Goal: Information Seeking & Learning: Check status

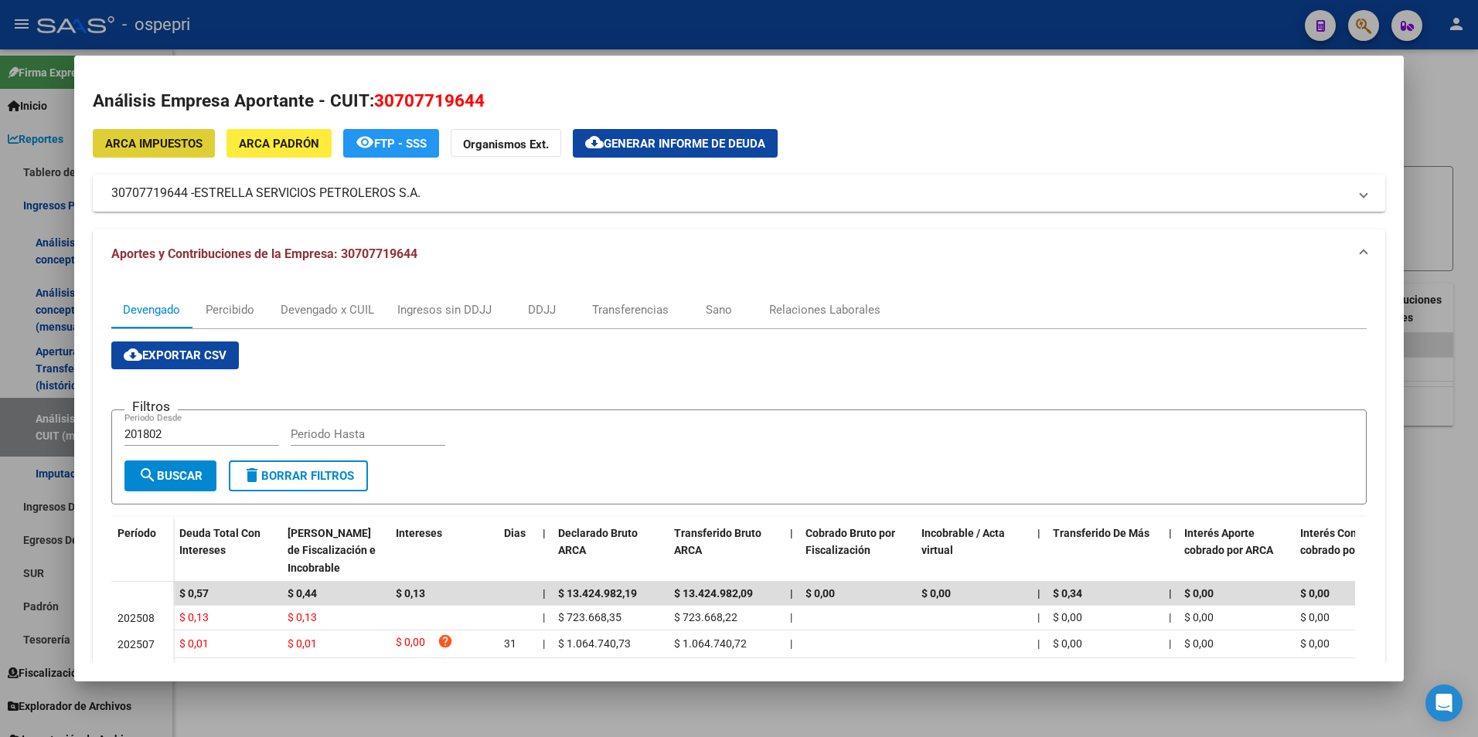
scroll to position [155, 0]
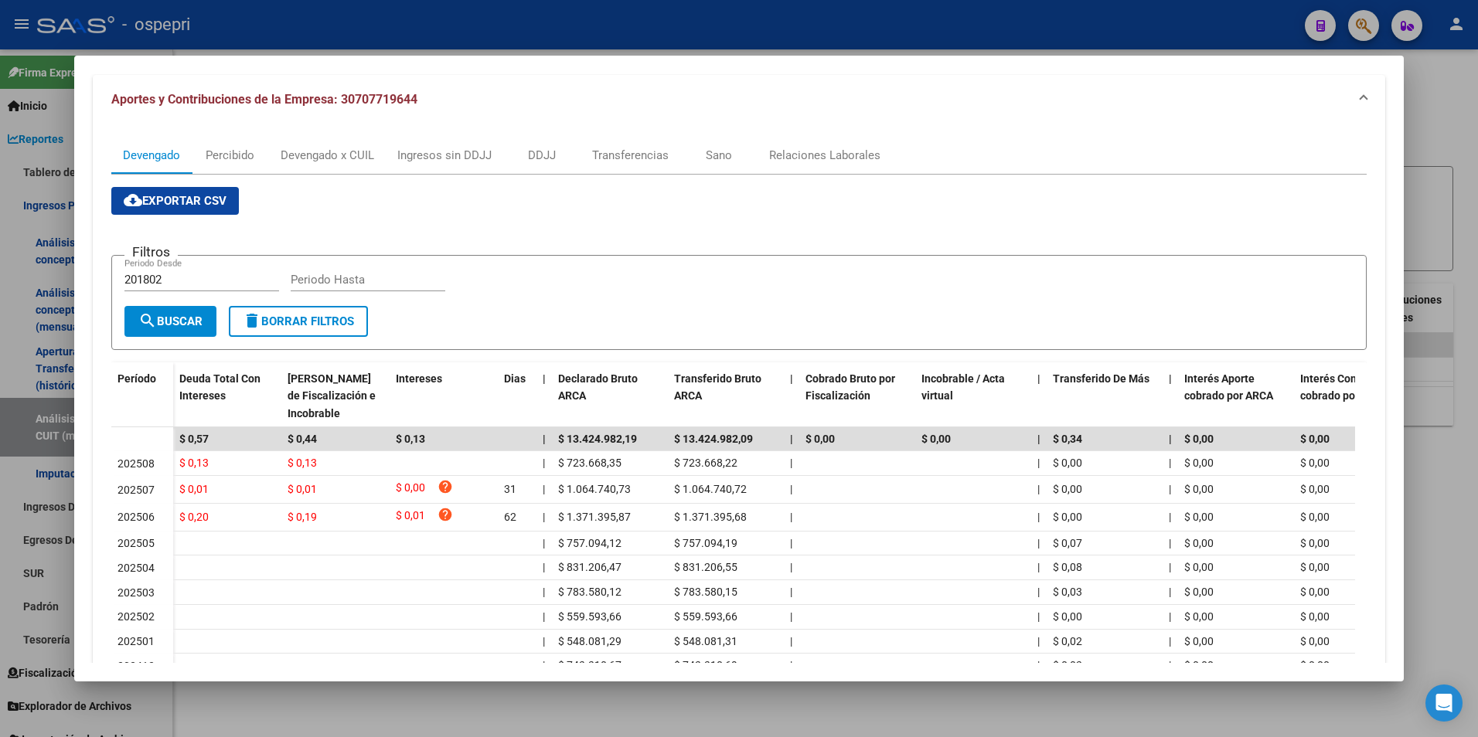
click at [691, 347] on form "Filtros 201802 Periodo Desde Periodo Hasta search Buscar delete Borrar Filtros" at bounding box center [739, 302] width 1256 height 95
click at [1469, 201] on div at bounding box center [739, 368] width 1478 height 737
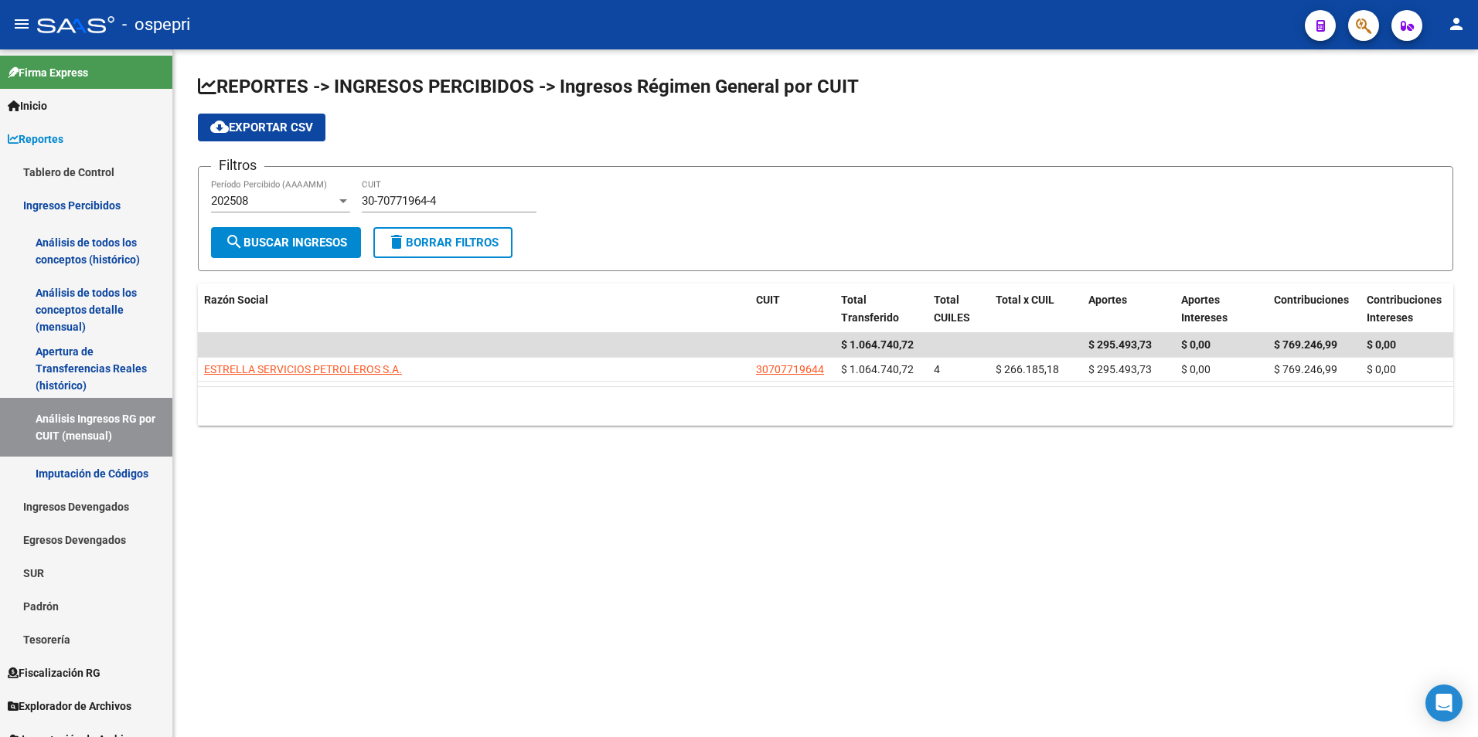
click at [463, 206] on input "30-70771964-4" at bounding box center [449, 201] width 175 height 14
paste input "1401105-3"
type input "30-71401105-3"
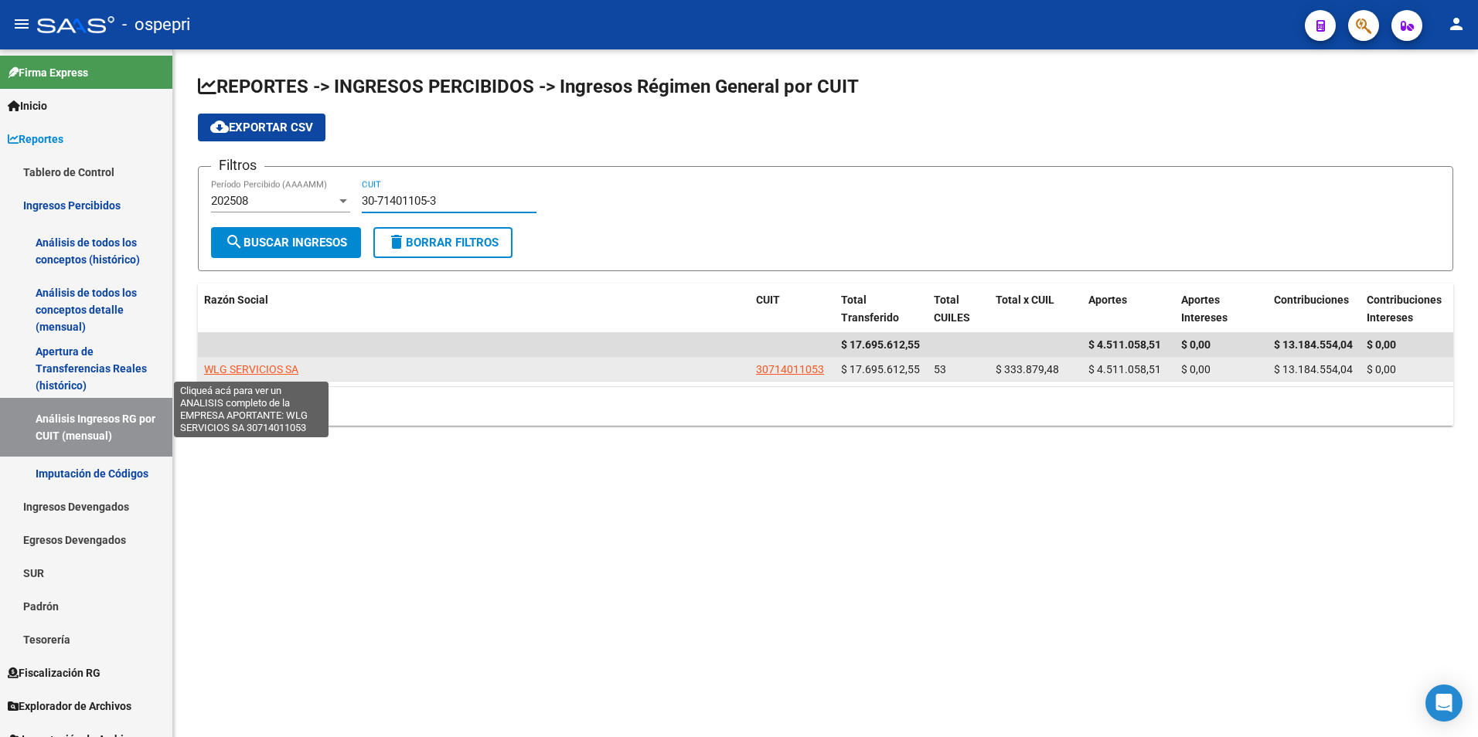
click at [257, 373] on span "WLG SERVICIOS SA" at bounding box center [251, 369] width 94 height 12
type textarea "30714011053"
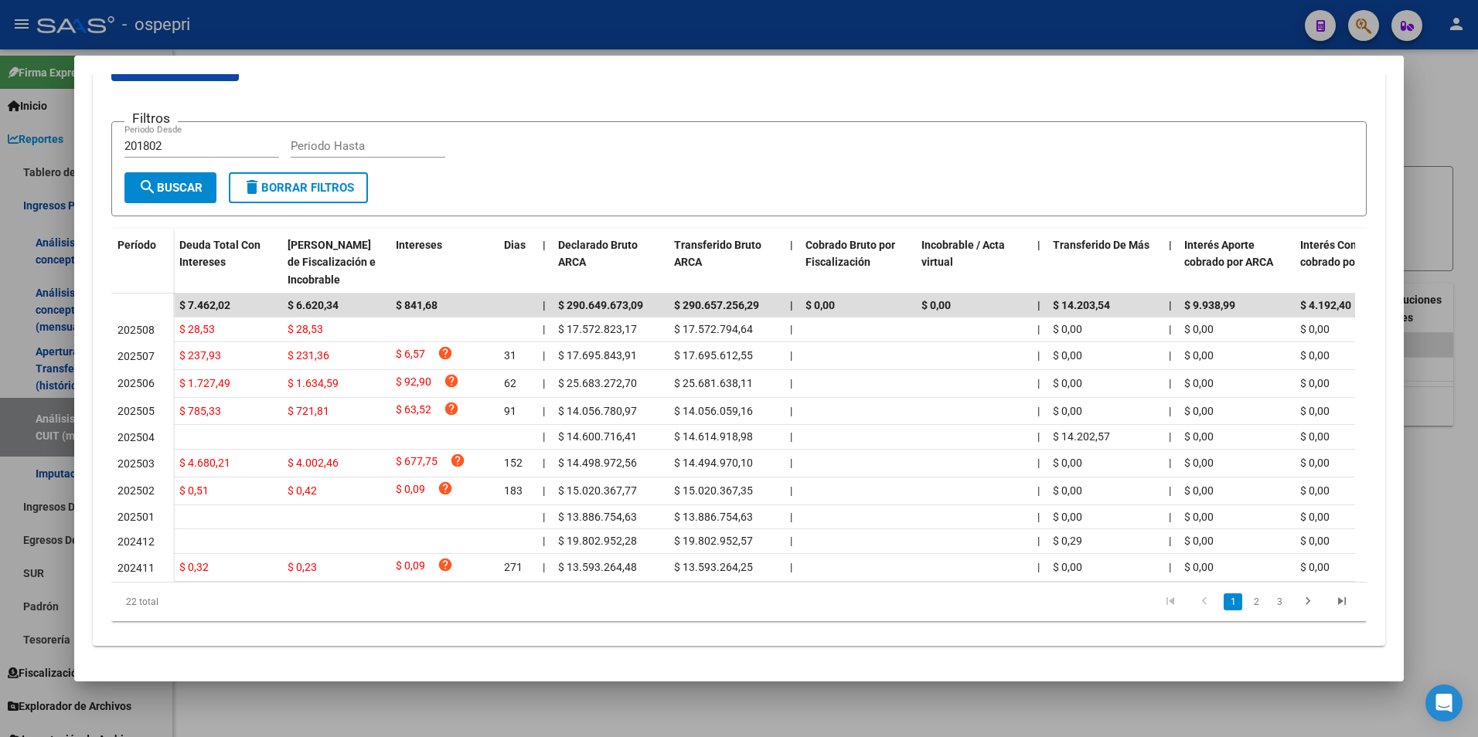
scroll to position [305, 0]
click at [1428, 186] on div at bounding box center [739, 368] width 1478 height 737
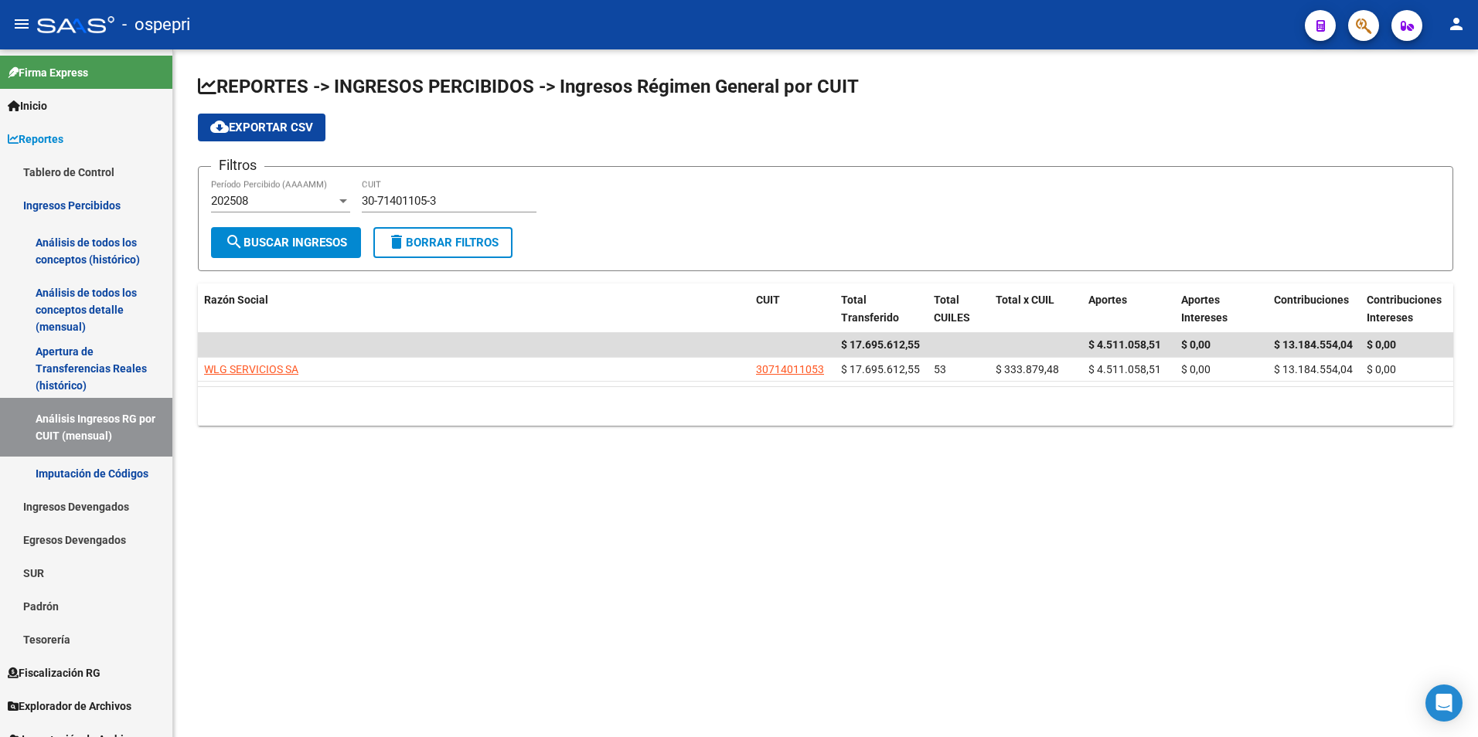
click at [451, 205] on input "30-71401105-3" at bounding box center [449, 201] width 175 height 14
paste input "0845713-9"
type input "30-70845713-9"
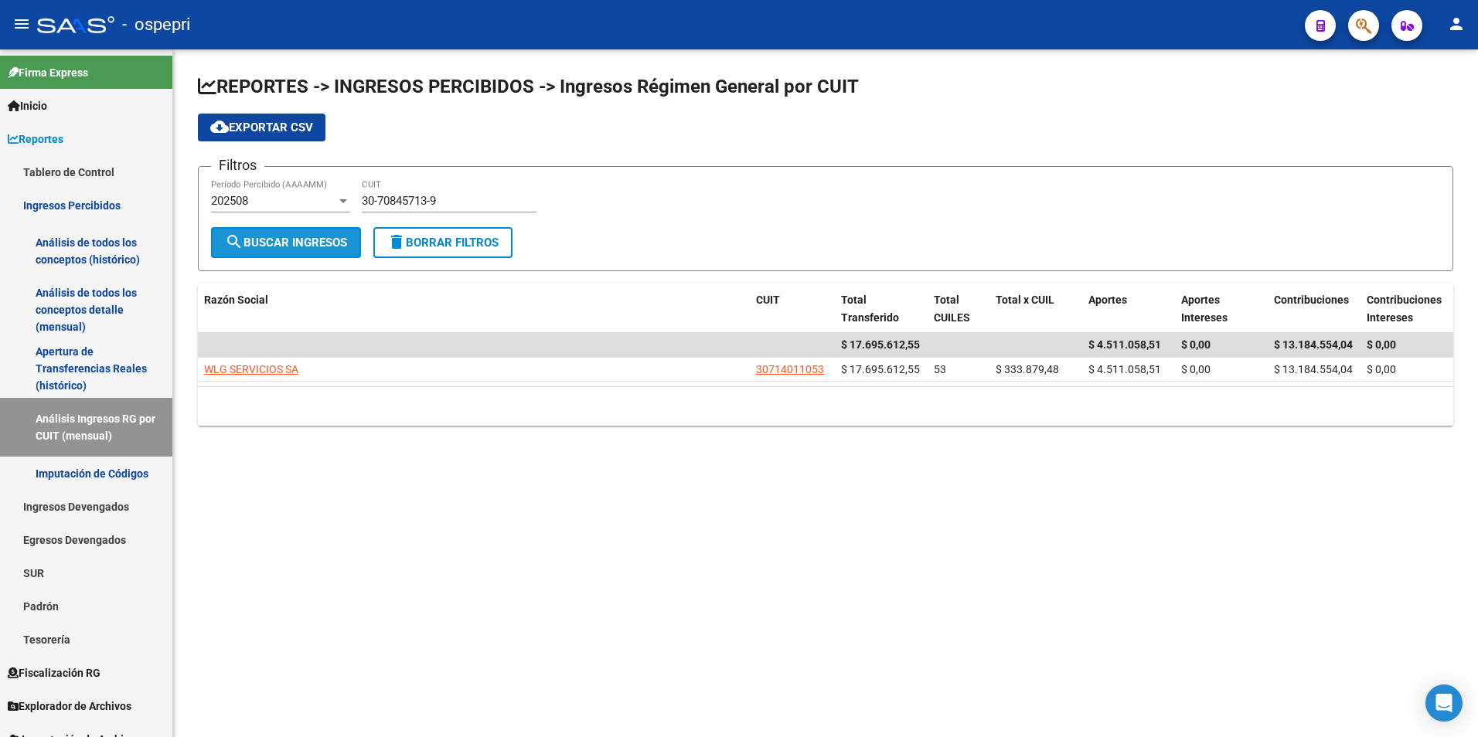
click at [302, 252] on button "search Buscar Ingresos" at bounding box center [286, 242] width 150 height 31
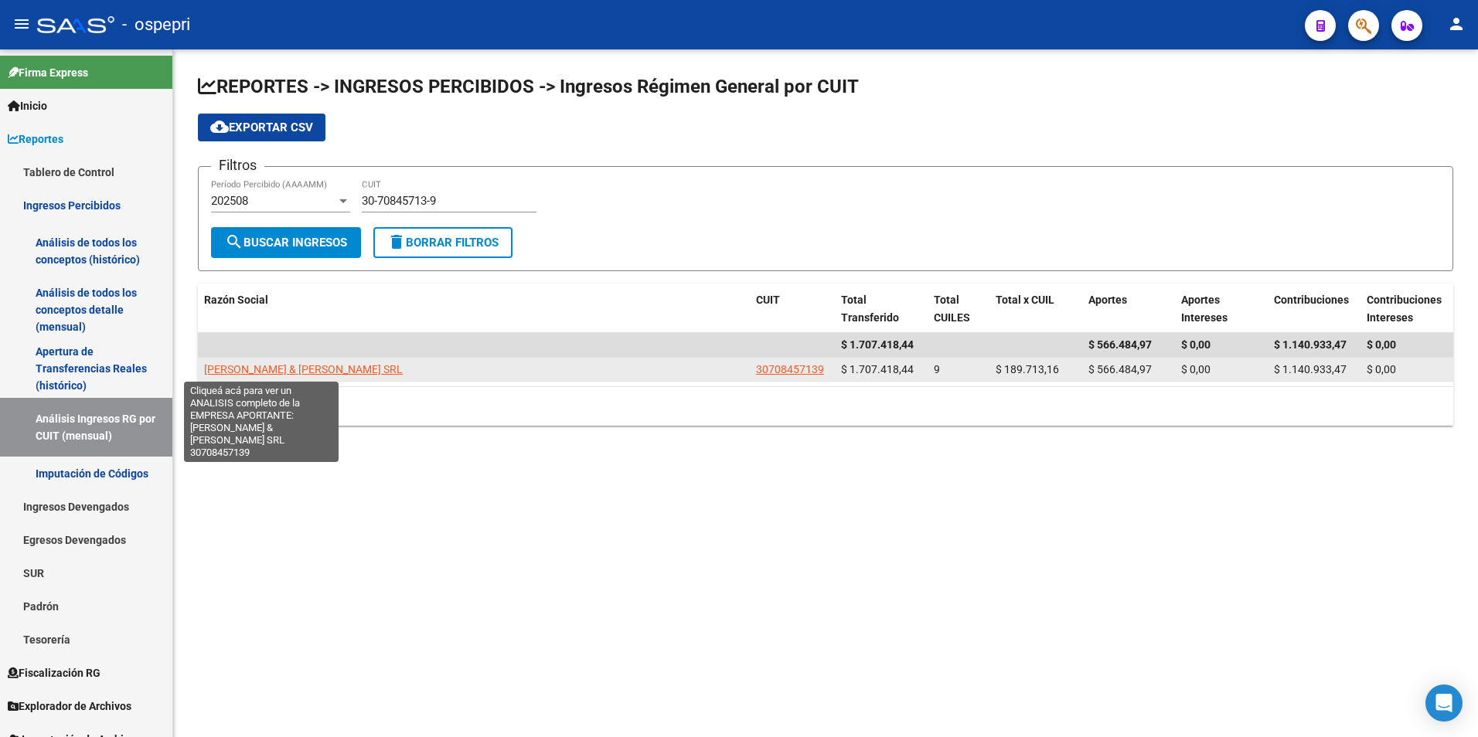
click at [253, 371] on span "[PERSON_NAME] & [PERSON_NAME] SRL" at bounding box center [303, 369] width 199 height 12
type textarea "30708457139"
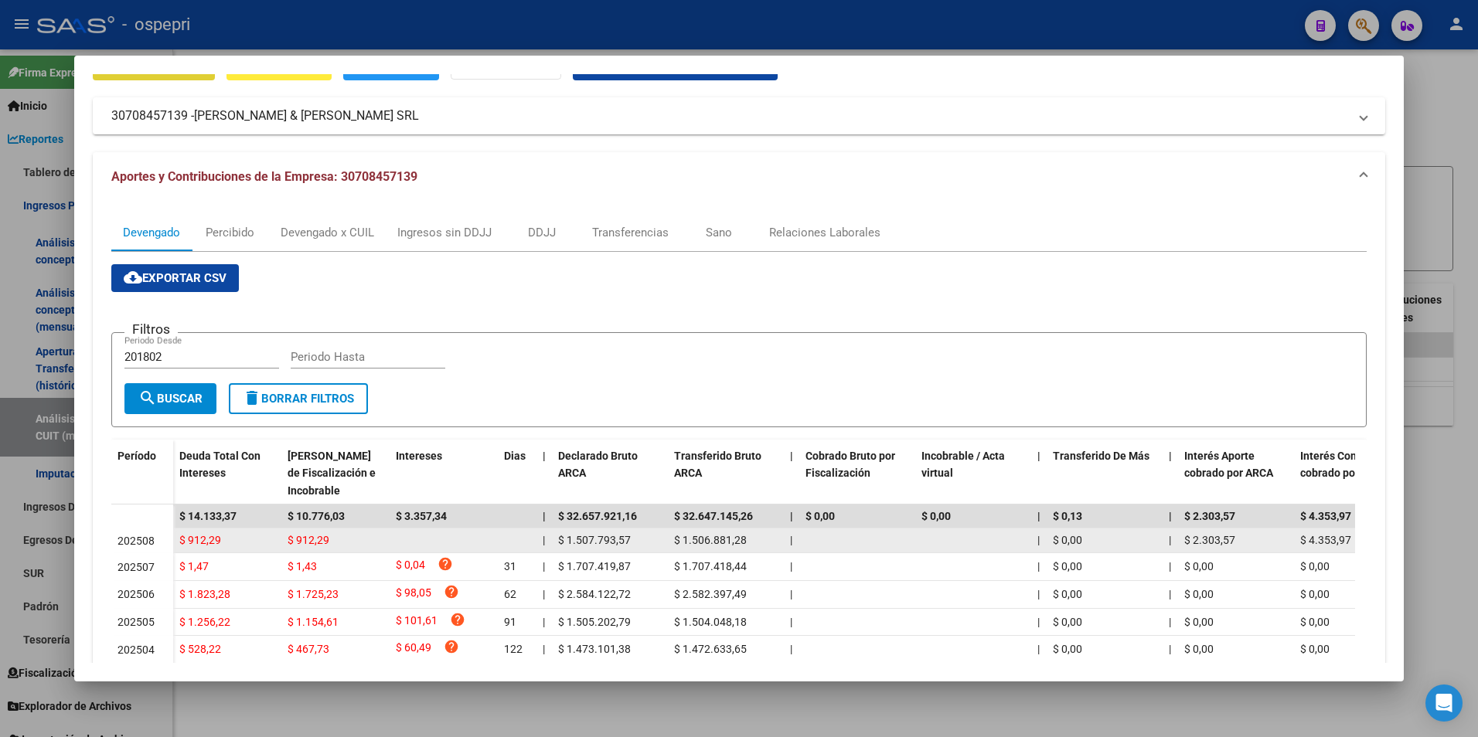
scroll to position [155, 0]
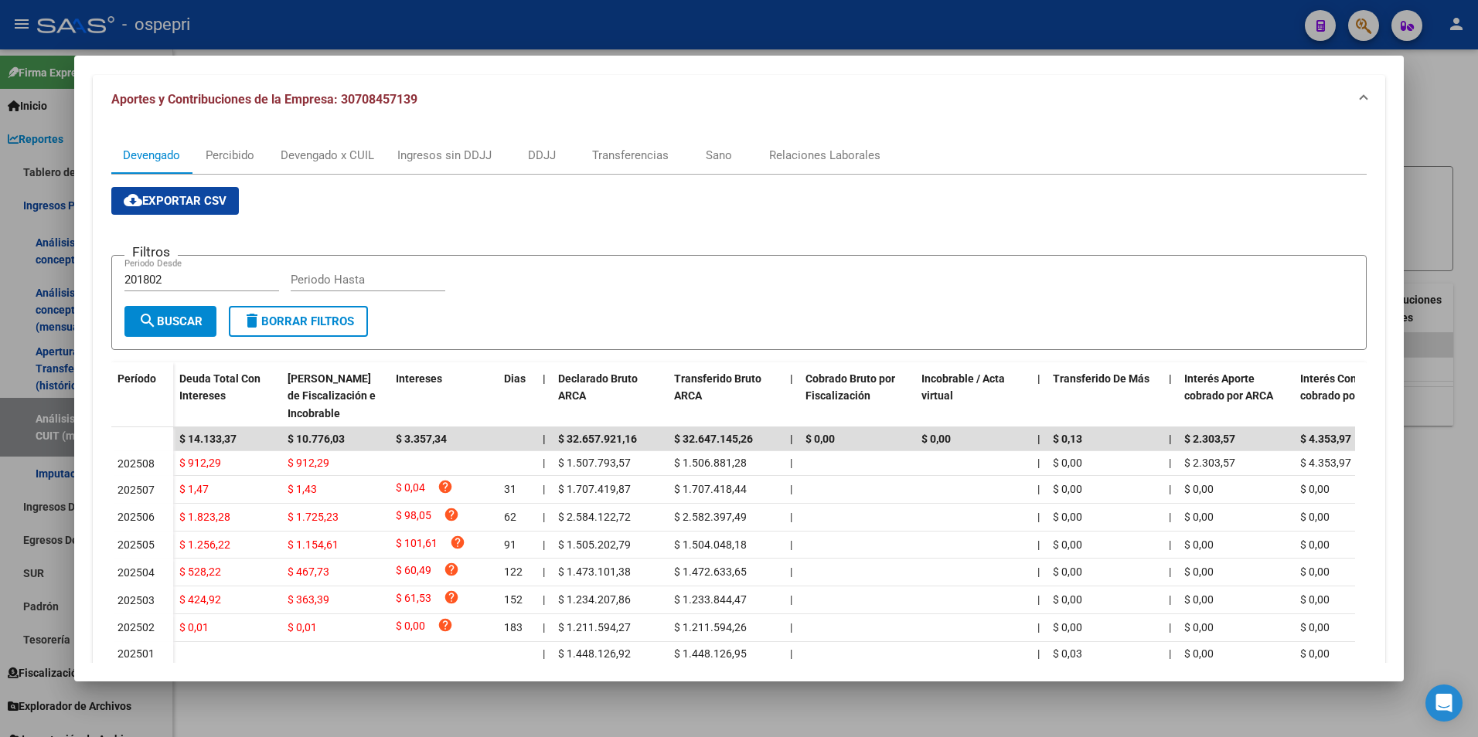
click at [1446, 471] on div at bounding box center [739, 368] width 1478 height 737
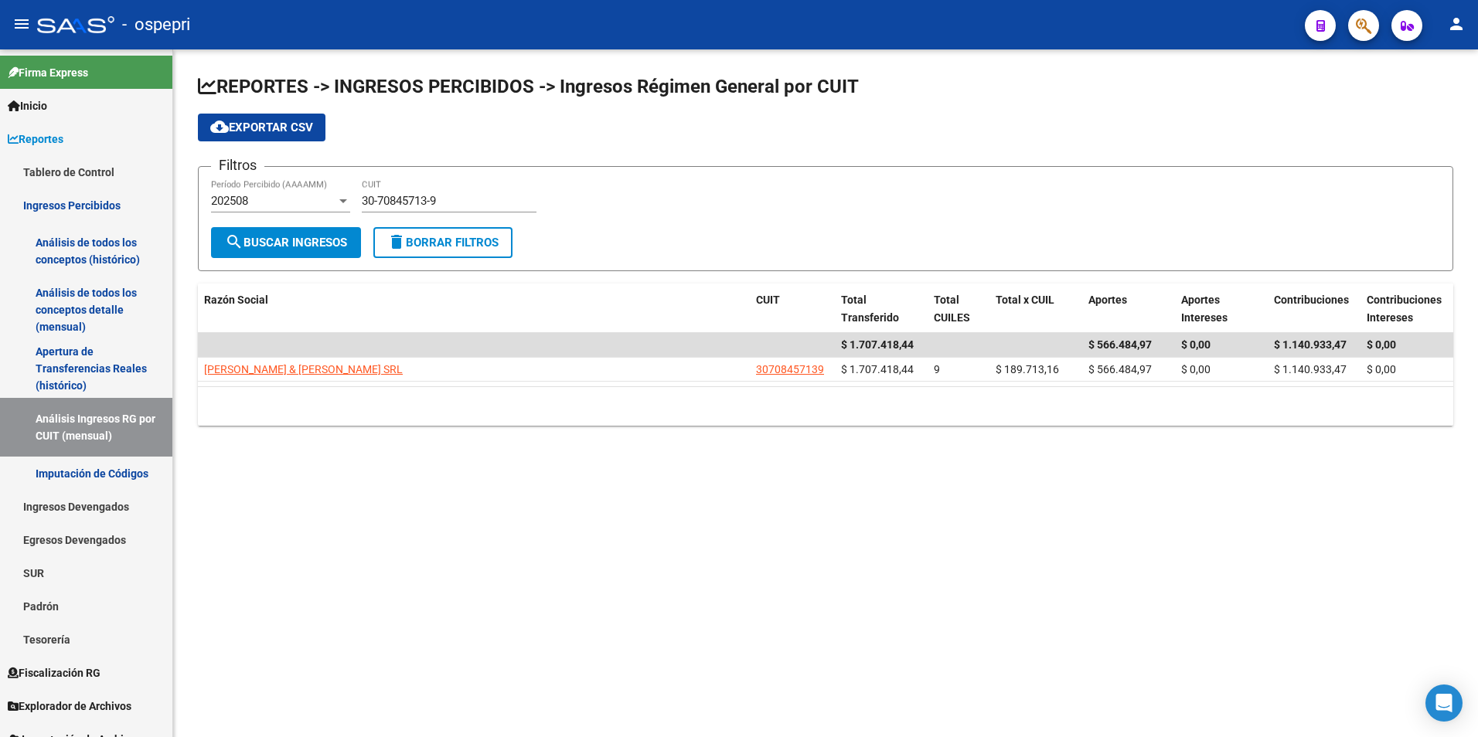
click at [534, 502] on mat-sidenav-content "REPORTES -> INGRESOS PERCIBIDOS -> Ingresos Régimen General por CUIT cloud_down…" at bounding box center [825, 393] width 1305 height 688
click at [696, 494] on mat-sidenav-content "REPORTES -> INGRESOS PERCIBIDOS -> Ingresos Régimen General por CUIT cloud_down…" at bounding box center [825, 393] width 1305 height 688
